Goal: Find specific page/section: Find specific page/section

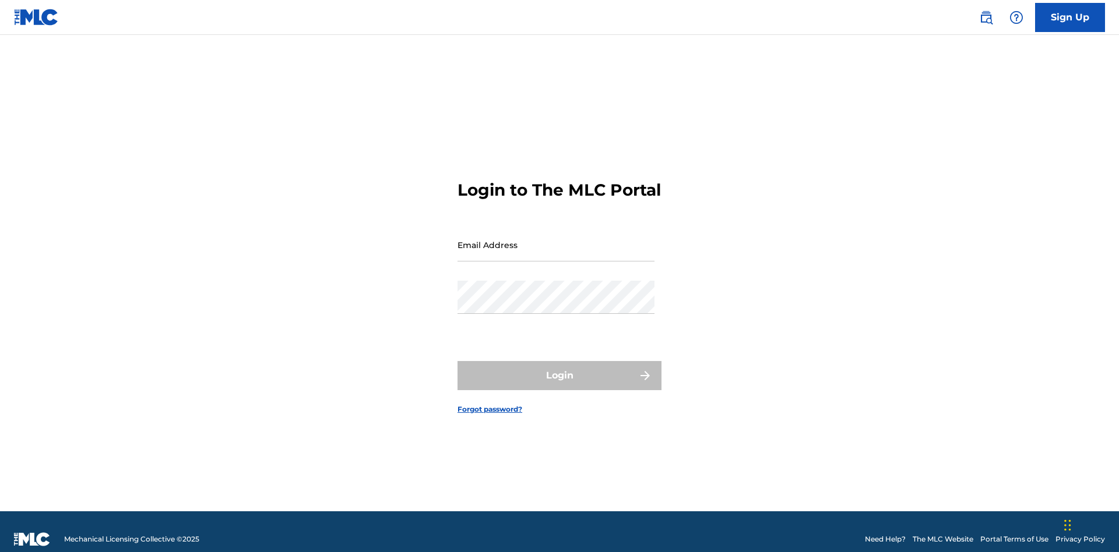
scroll to position [15, 0]
click at [556, 239] on input "Email Address" at bounding box center [555, 244] width 197 height 33
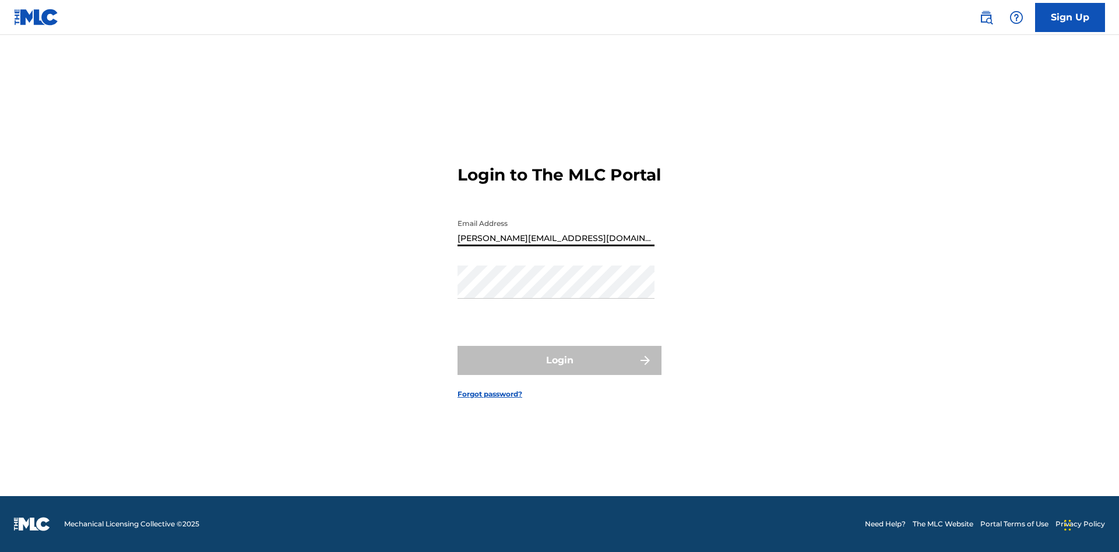
type input "[PERSON_NAME][EMAIL_ADDRESS][DOMAIN_NAME]"
click at [559, 371] on button "Login" at bounding box center [559, 360] width 204 height 29
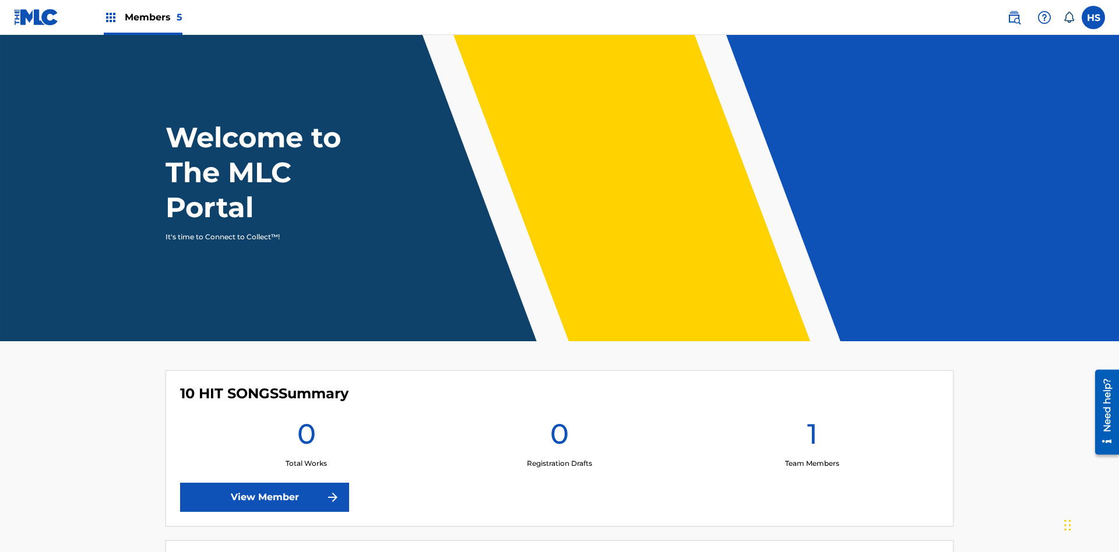
click at [142, 17] on span "Members 5" at bounding box center [154, 16] width 58 height 13
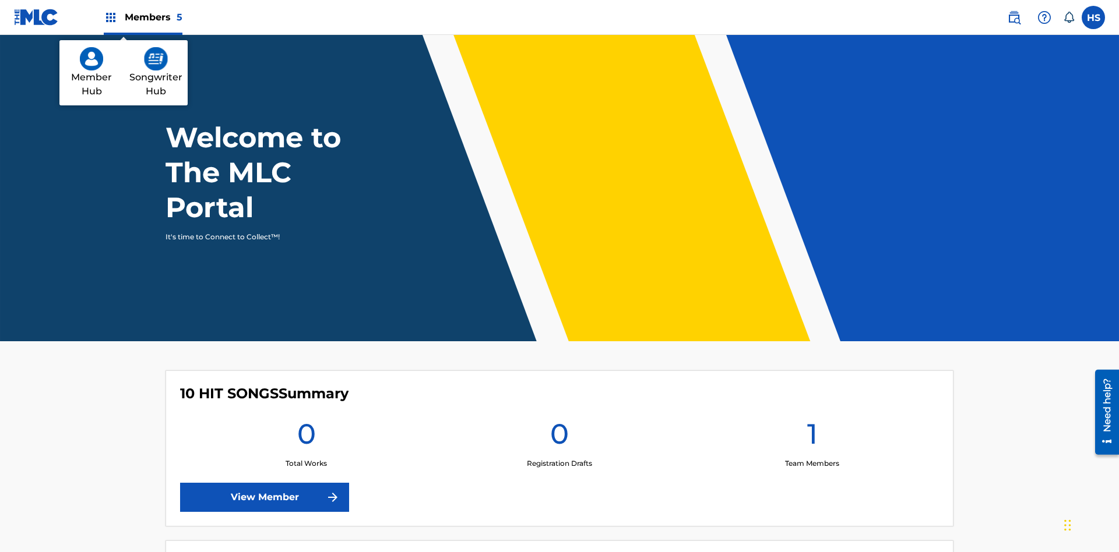
click at [156, 59] on img at bounding box center [156, 58] width 24 height 23
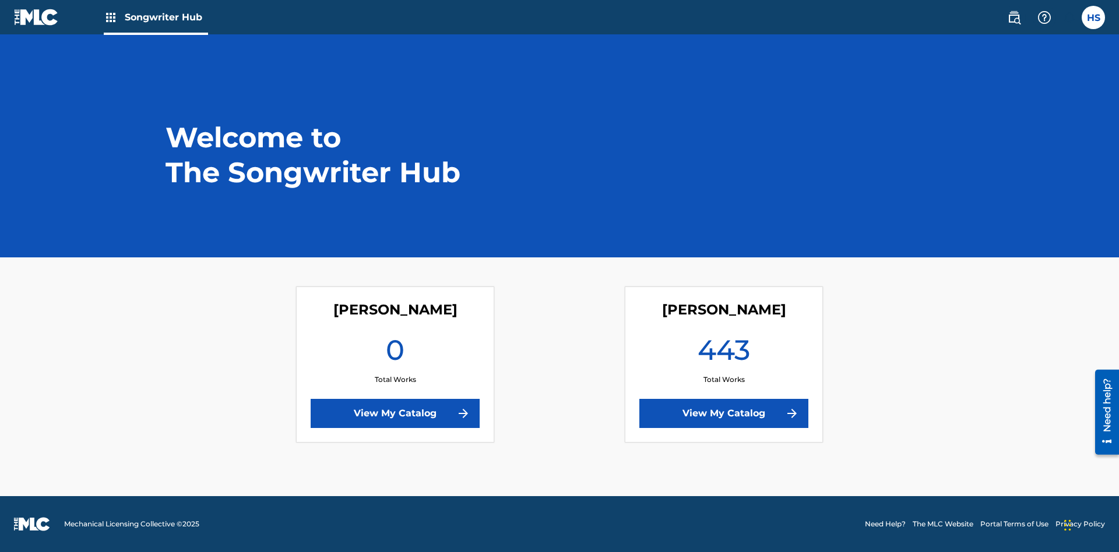
click at [724, 414] on link "View My Catalog" at bounding box center [723, 413] width 169 height 29
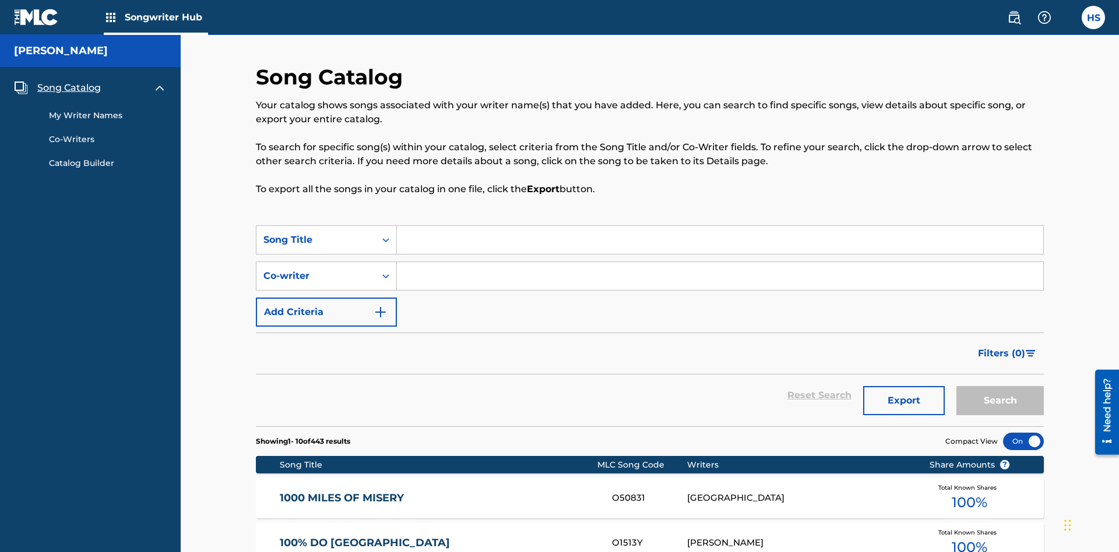
scroll to position [366, 0]
